Goal: Check status: Check status

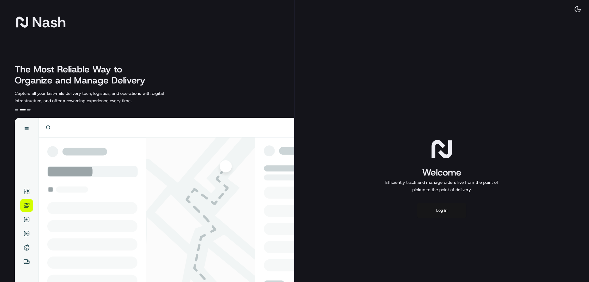
click at [452, 213] on button "Log in" at bounding box center [441, 210] width 49 height 15
